Goal: Information Seeking & Learning: Learn about a topic

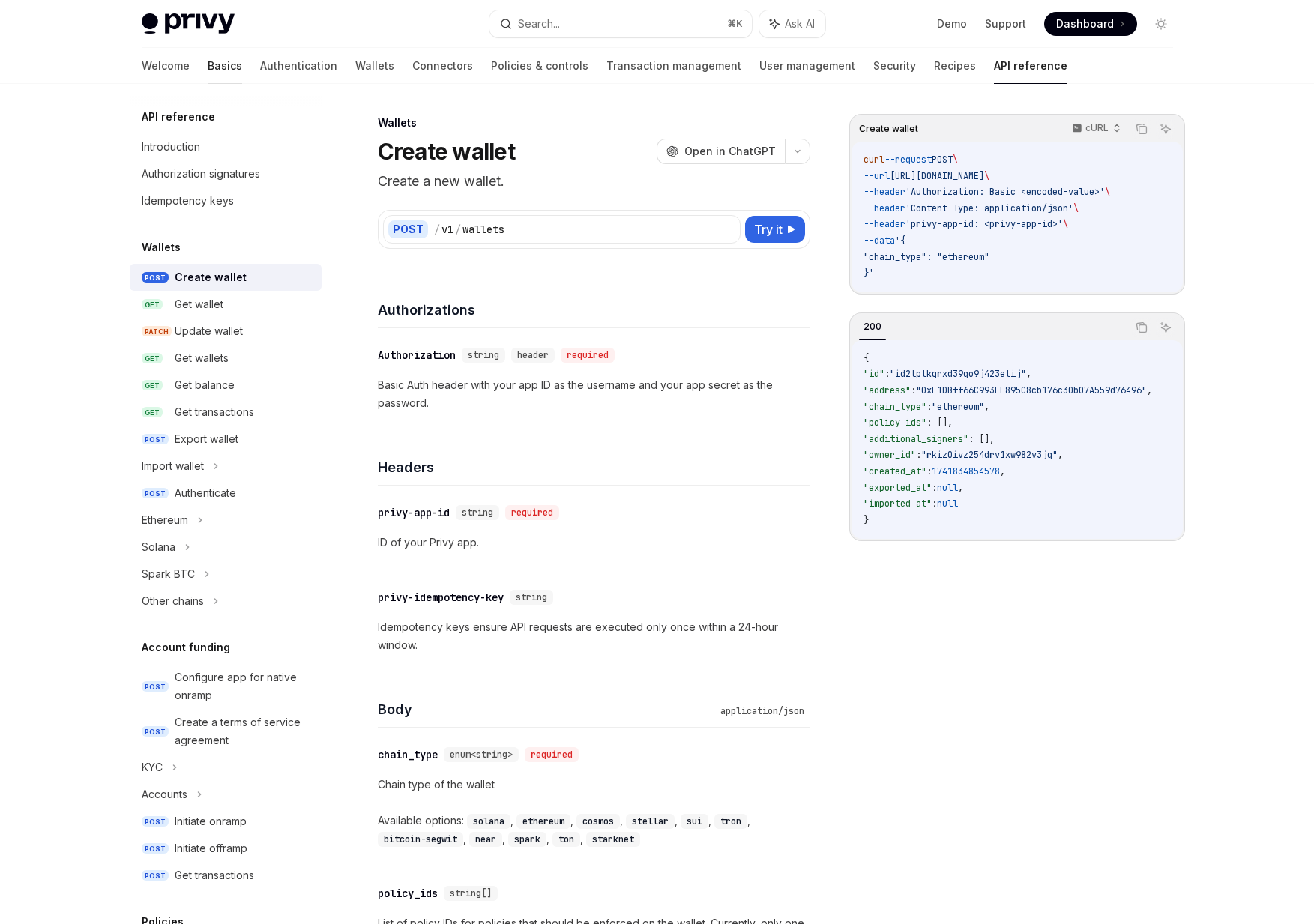
click at [208, 64] on link "Basics" at bounding box center [224, 66] width 34 height 36
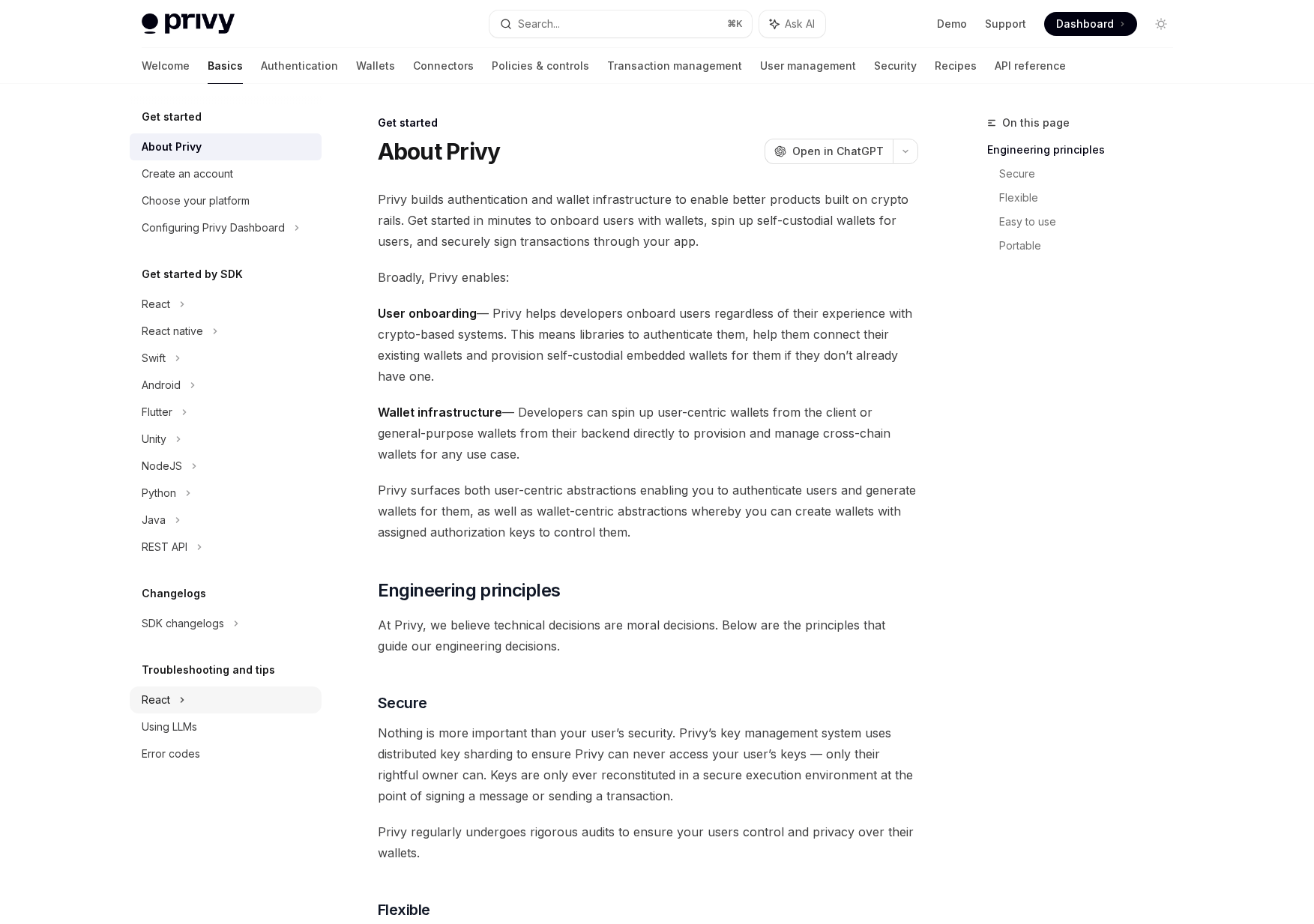
click at [182, 701] on icon at bounding box center [182, 700] width 2 height 5
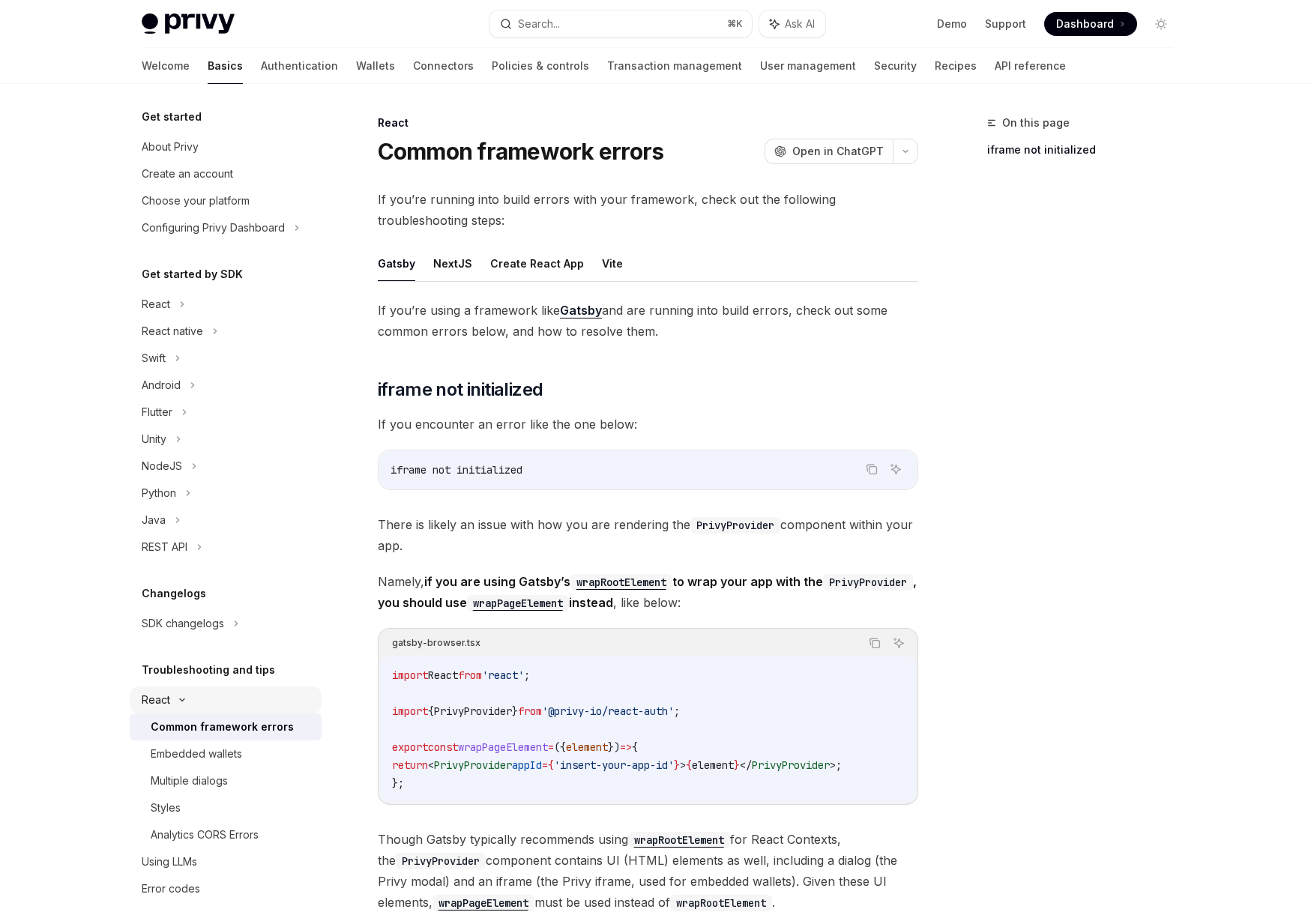
click at [185, 692] on div "React" at bounding box center [225, 700] width 192 height 27
click at [240, 624] on div "SDK changelogs" at bounding box center [225, 623] width 192 height 27
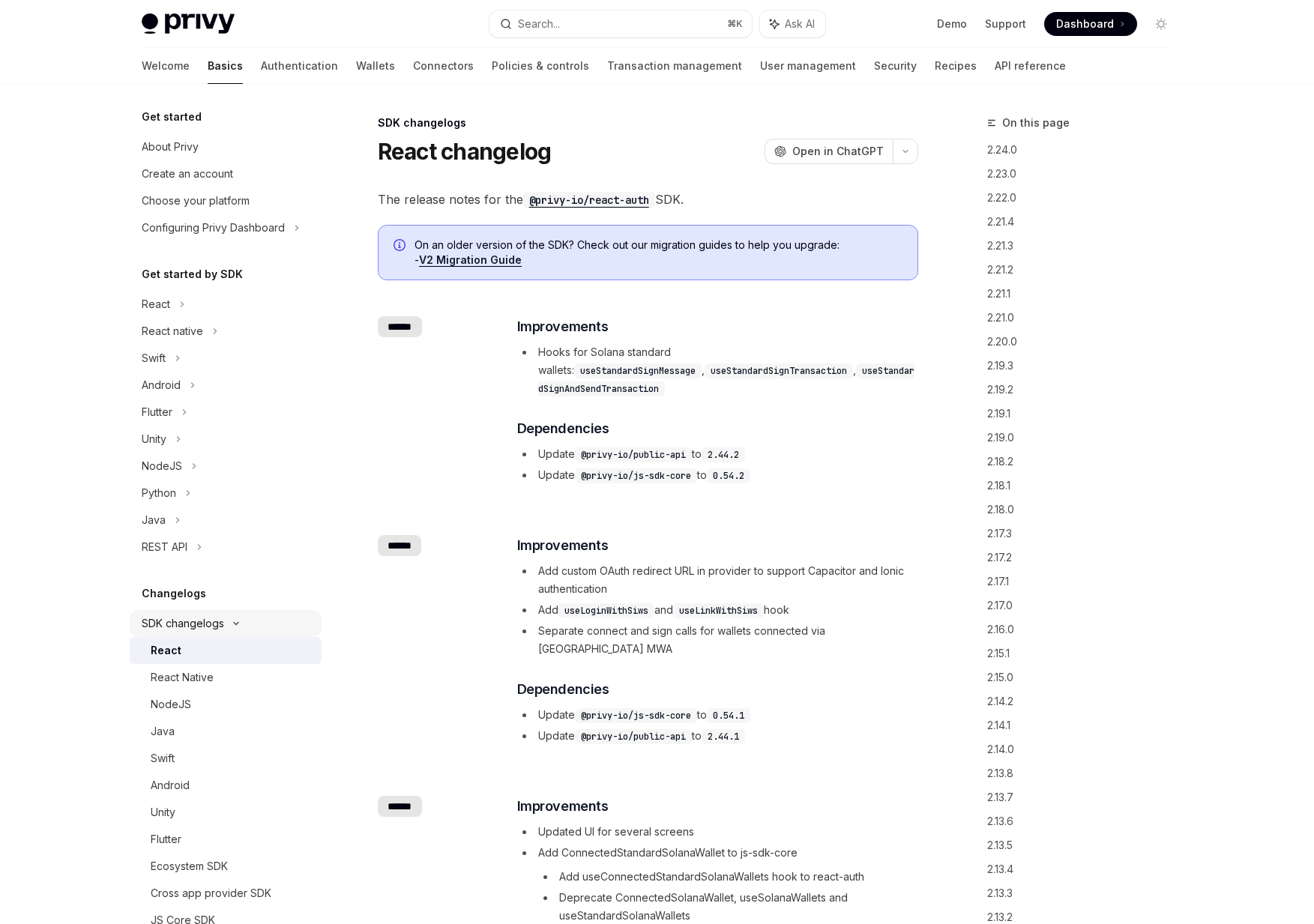
click at [235, 625] on icon at bounding box center [235, 624] width 18 height 6
click at [233, 624] on icon at bounding box center [236, 623] width 6 height 18
click at [245, 666] on link "React Native" at bounding box center [225, 677] width 192 height 27
type textarea "*"
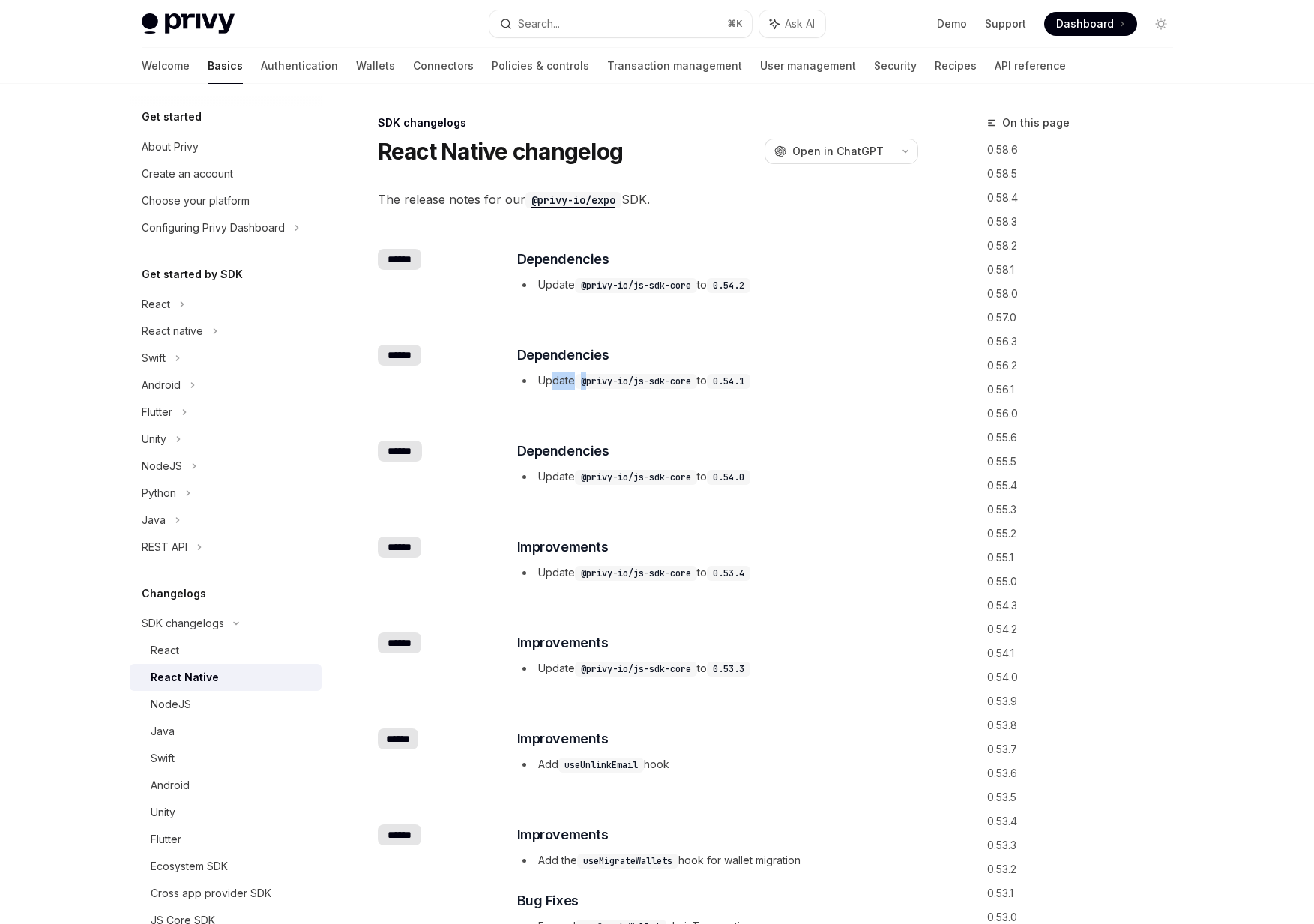
drag, startPoint x: 552, startPoint y: 388, endPoint x: 608, endPoint y: 388, distance: 56.0
click at [591, 387] on li "Update @privy-io/js-sdk-core to 0.54.1" at bounding box center [716, 380] width 399 height 18
click at [669, 395] on div "​ ****** ​ Dependencies Update @privy-io/js-sdk-core to 0.54.1" at bounding box center [647, 369] width 540 height 96
drag, startPoint x: 669, startPoint y: 395, endPoint x: 583, endPoint y: 381, distance: 87.1
click at [583, 381] on div "​ ****** ​ Dependencies Update @privy-io/js-sdk-core to 0.54.1" at bounding box center [647, 369] width 540 height 96
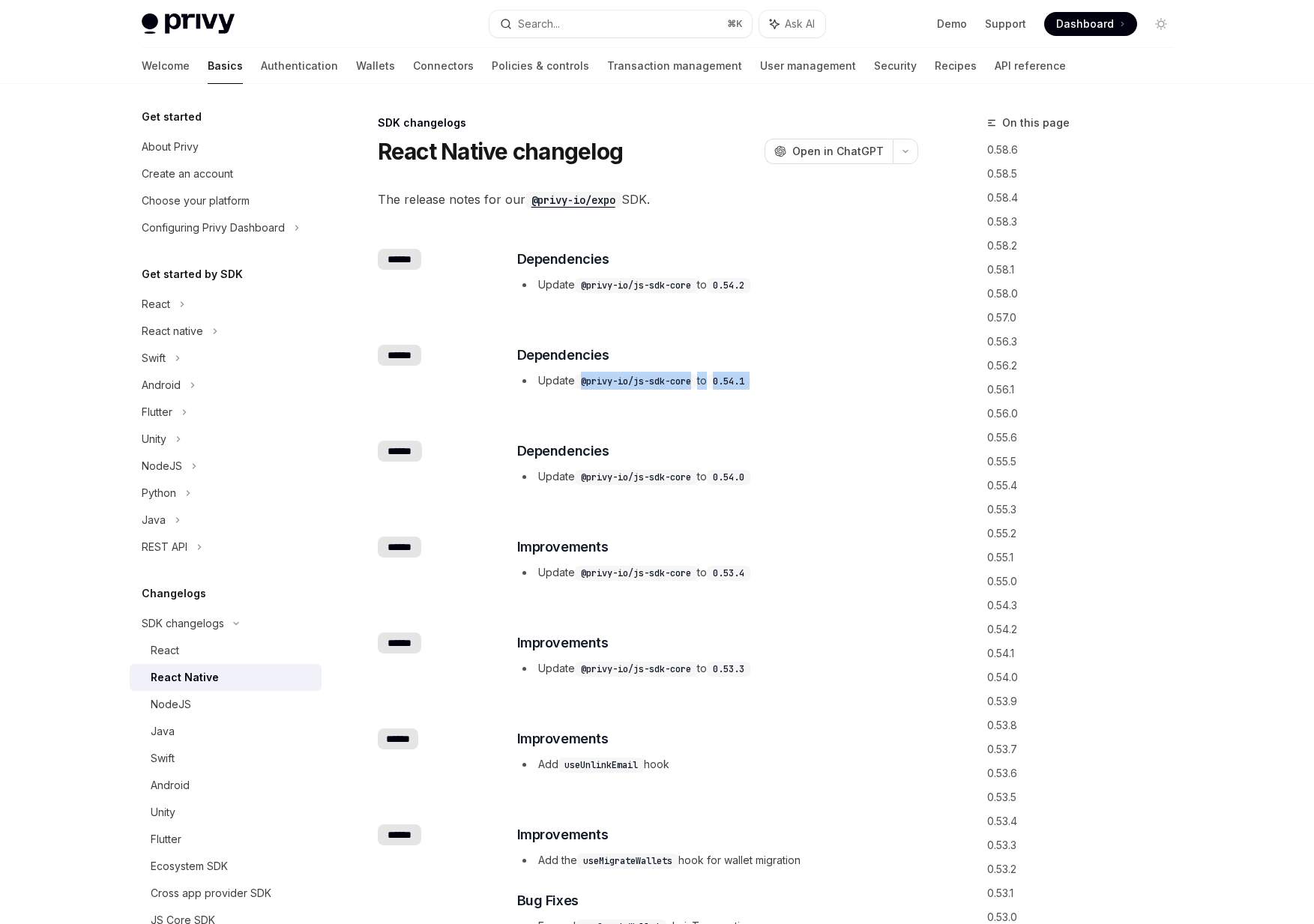
click at [583, 381] on code "@privy-io/js-sdk-core" at bounding box center [635, 382] width 122 height 15
